Goal: Navigation & Orientation: Go to known website

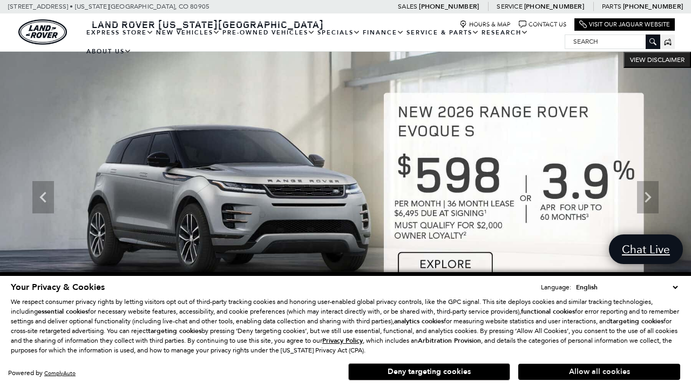
click at [599, 372] on button "Allow all cookies" at bounding box center [599, 372] width 162 height 16
